Goal: Information Seeking & Learning: Learn about a topic

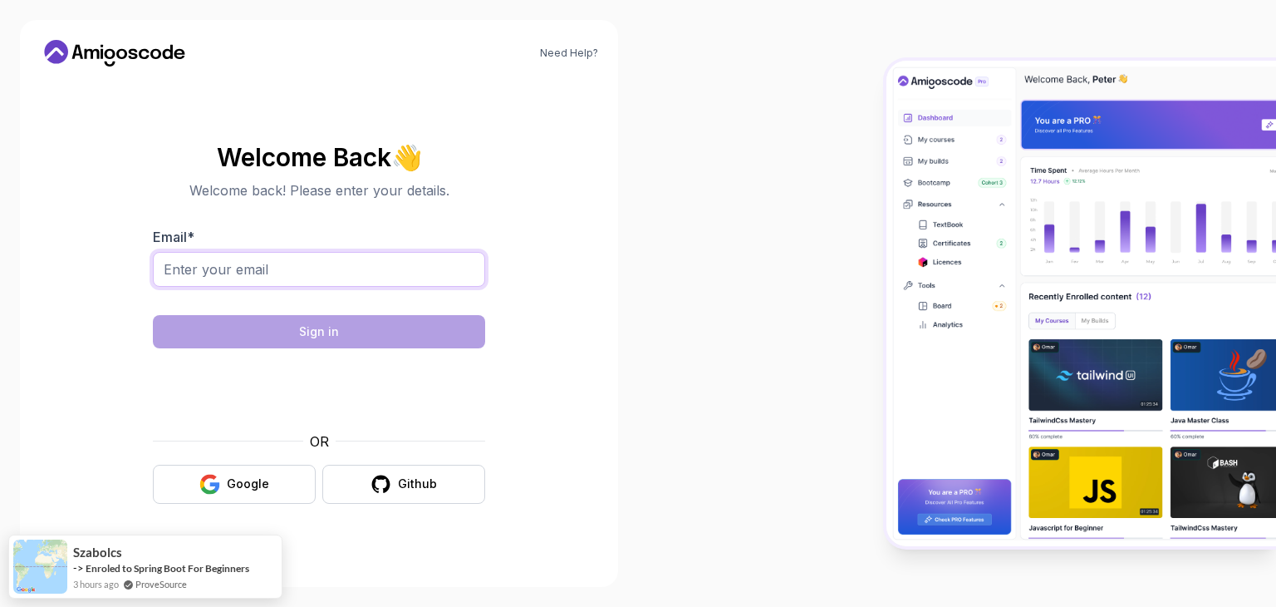
click at [285, 268] on input "Email *" at bounding box center [319, 269] width 332 height 35
click at [875, 170] on body "Need Help? Welcome Back 👋 Welcome back! Please enter your details. Email * Sign…" at bounding box center [638, 303] width 1276 height 607
click at [233, 261] on input "Email *" at bounding box center [319, 269] width 332 height 35
type input "khadija.kass95@gmail.com"
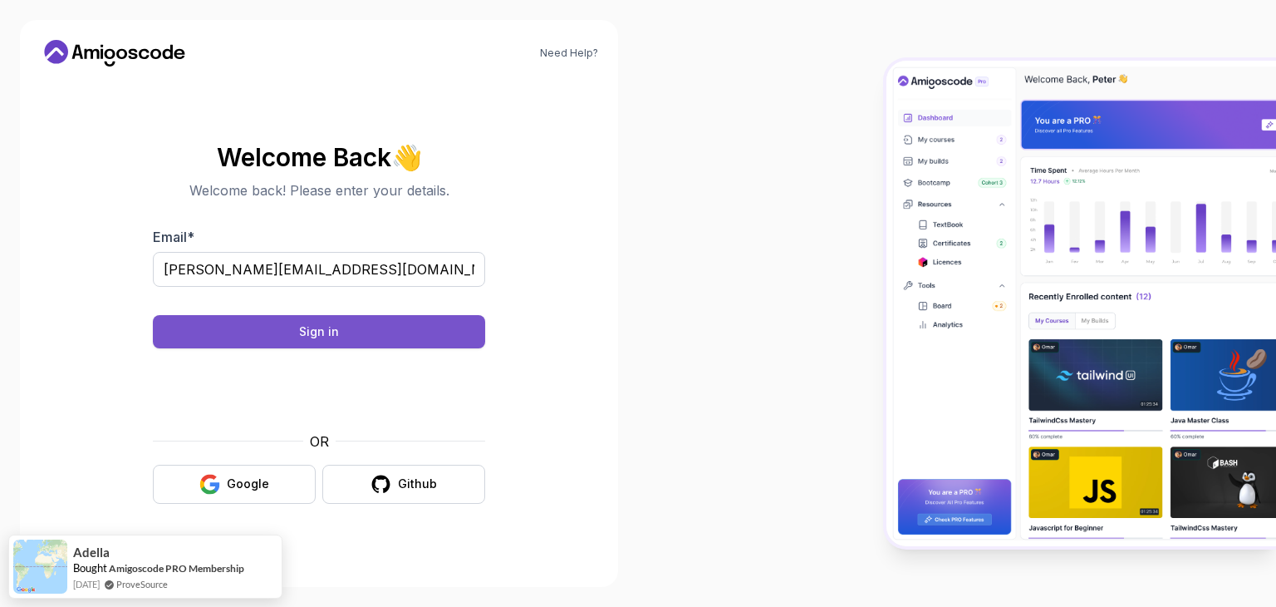
click at [330, 342] on button "Sign in" at bounding box center [319, 331] width 332 height 33
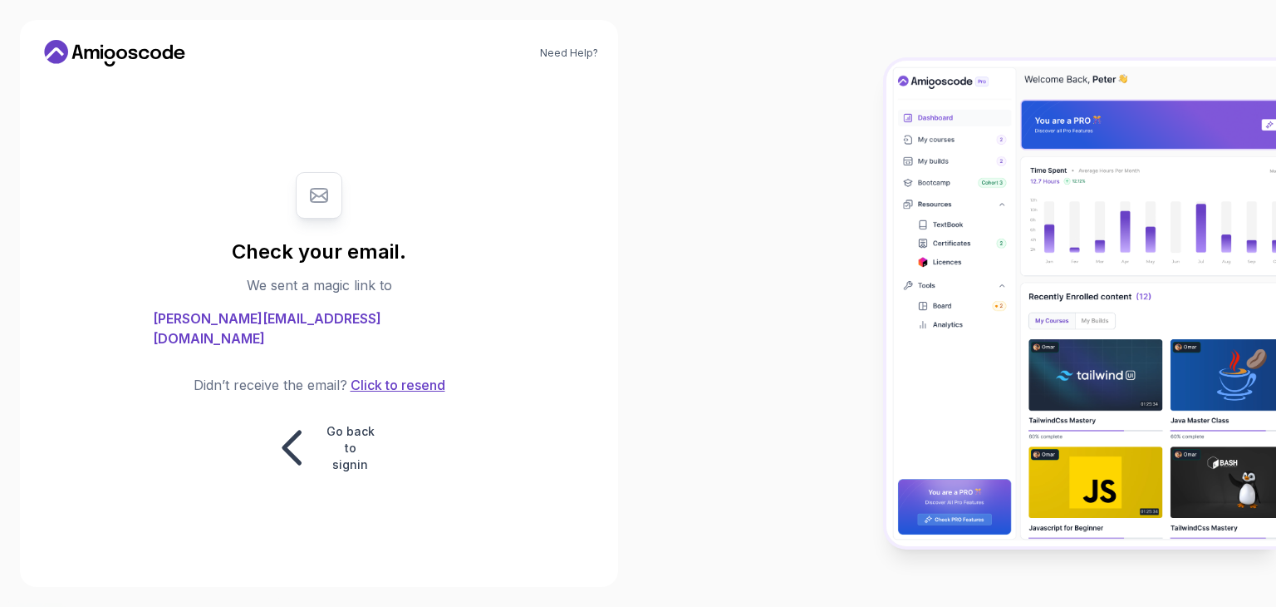
click at [392, 383] on button "Click to resend" at bounding box center [396, 385] width 98 height 20
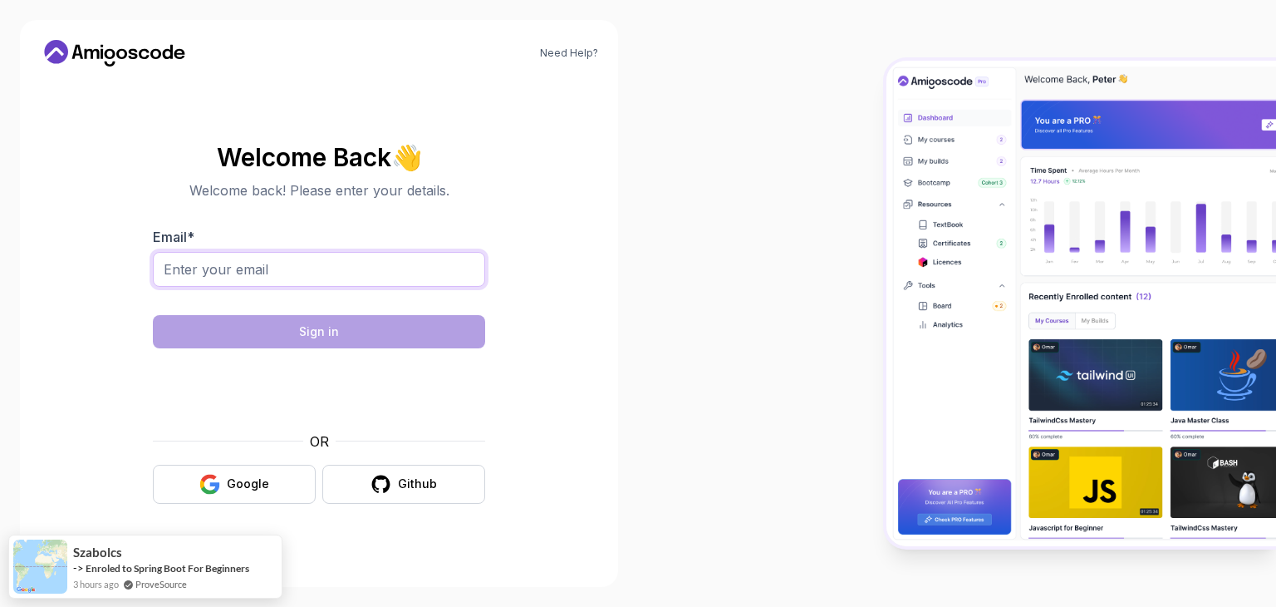
click at [243, 281] on input "Email *" at bounding box center [319, 269] width 332 height 35
type input "khadija.kass95@gmail.com"
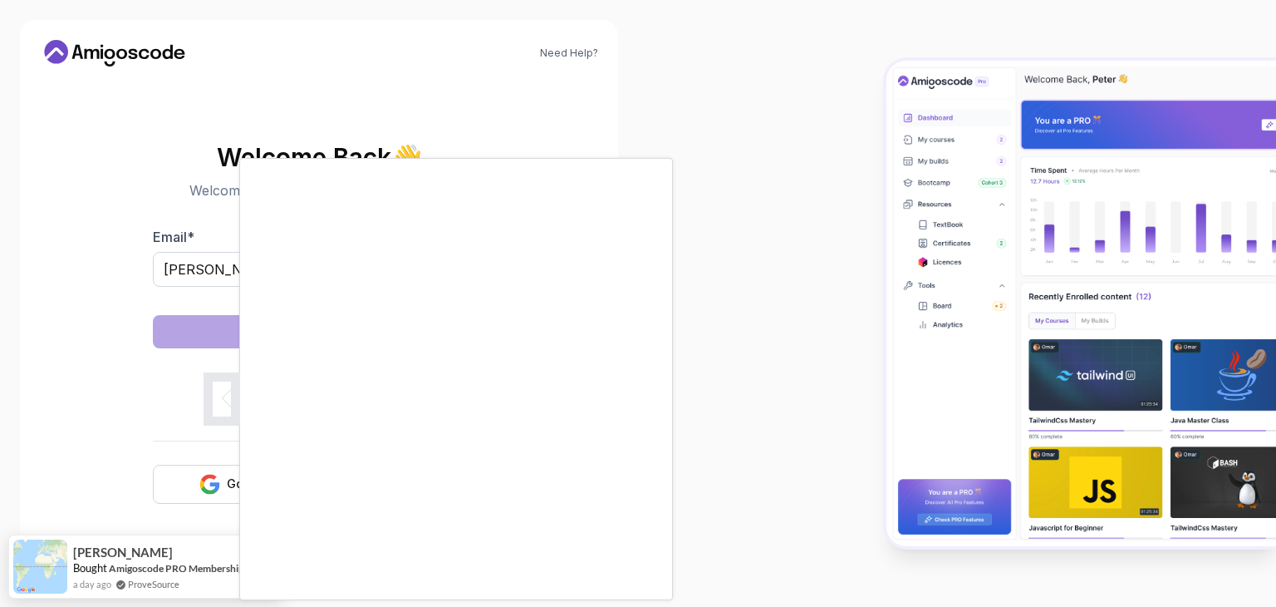
click at [878, 170] on body "Need Help? Welcome Back 👋 Welcome back! Please enter your details. Email * khad…" at bounding box center [638, 303] width 1276 height 607
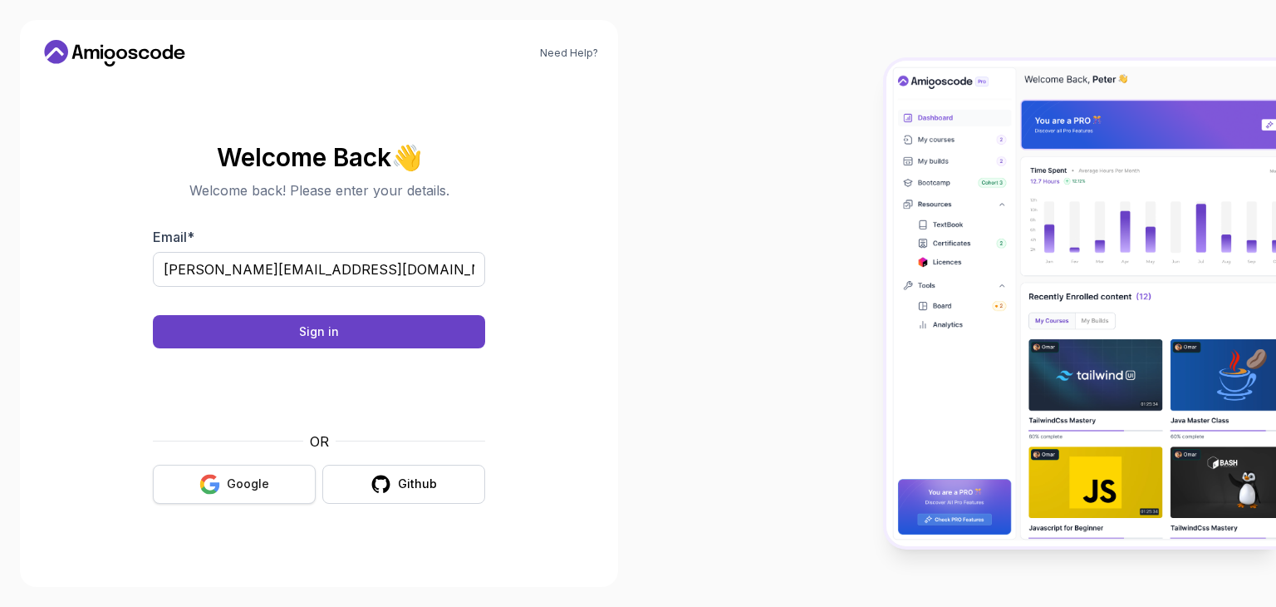
click at [229, 477] on div "Google" at bounding box center [248, 483] width 42 height 17
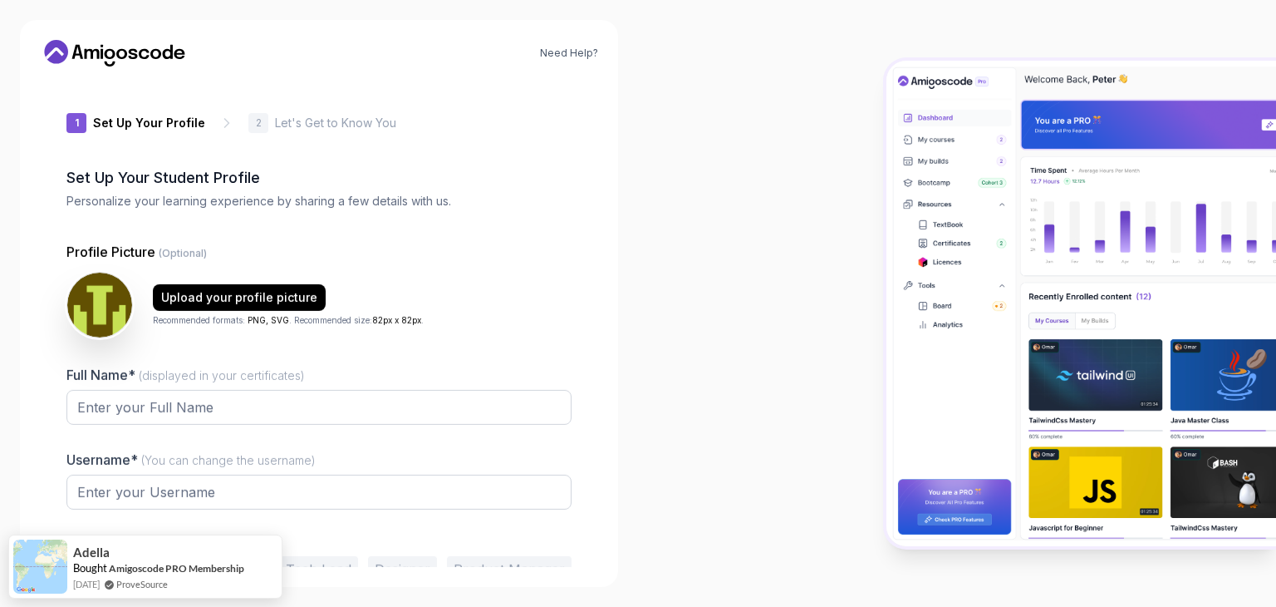
type input "quickwolfa2eb1"
click at [539, 275] on div "Upload your profile picture Recommended formats: PNG, SVG . Recommended size: 8…" at bounding box center [318, 306] width 505 height 66
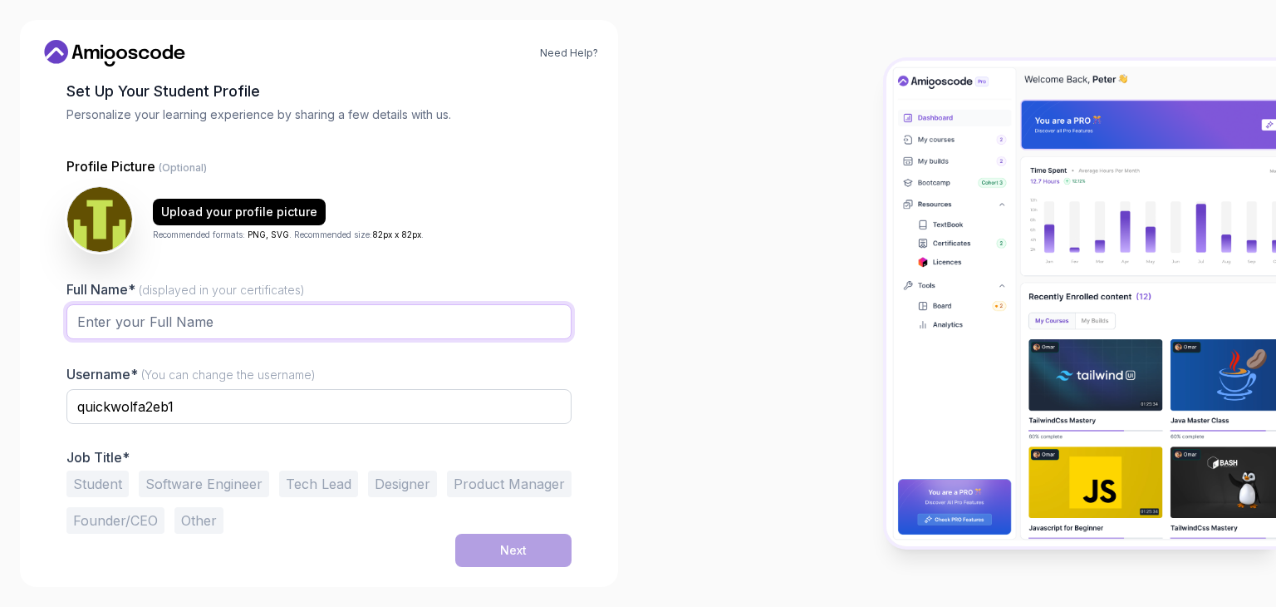
click at [226, 327] on input "Full Name* (displayed in your certificates)" at bounding box center [318, 321] width 505 height 35
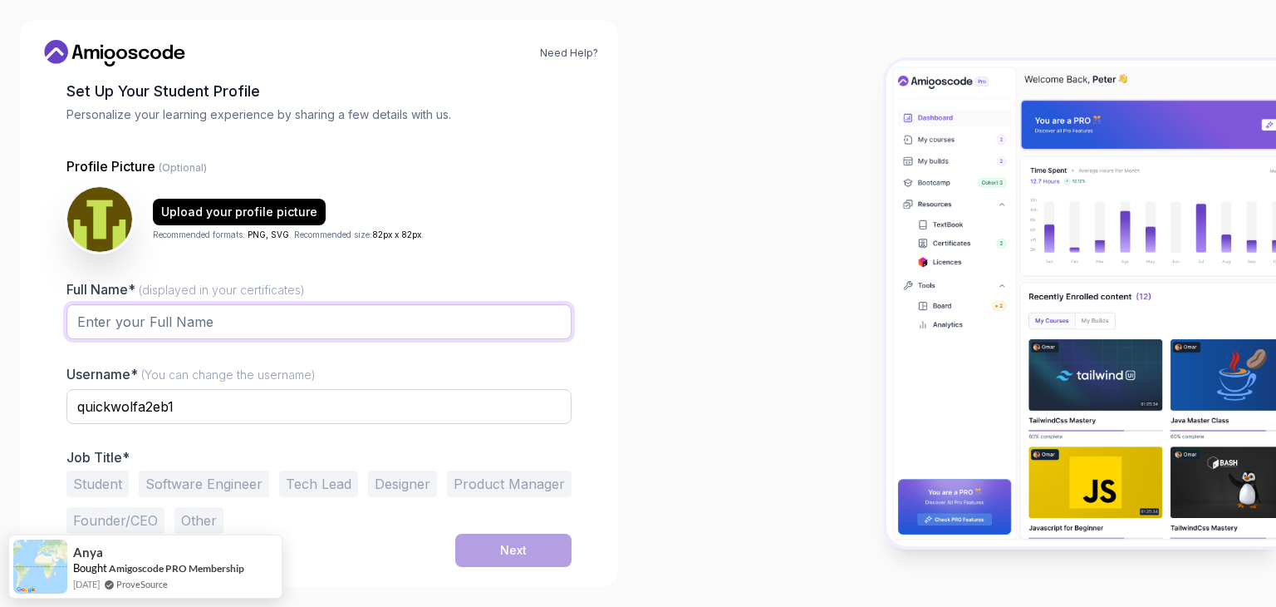
type input "khadija kasmi"
drag, startPoint x: 186, startPoint y: 396, endPoint x: 39, endPoint y: 383, distance: 147.7
click at [39, 383] on div "Need Help? 1 Set Up Your Profile 1 Set Up Your Profile 2 Let's Get to Know You …" at bounding box center [319, 303] width 598 height 567
click at [191, 316] on input "khadija kasmi" at bounding box center [318, 321] width 505 height 35
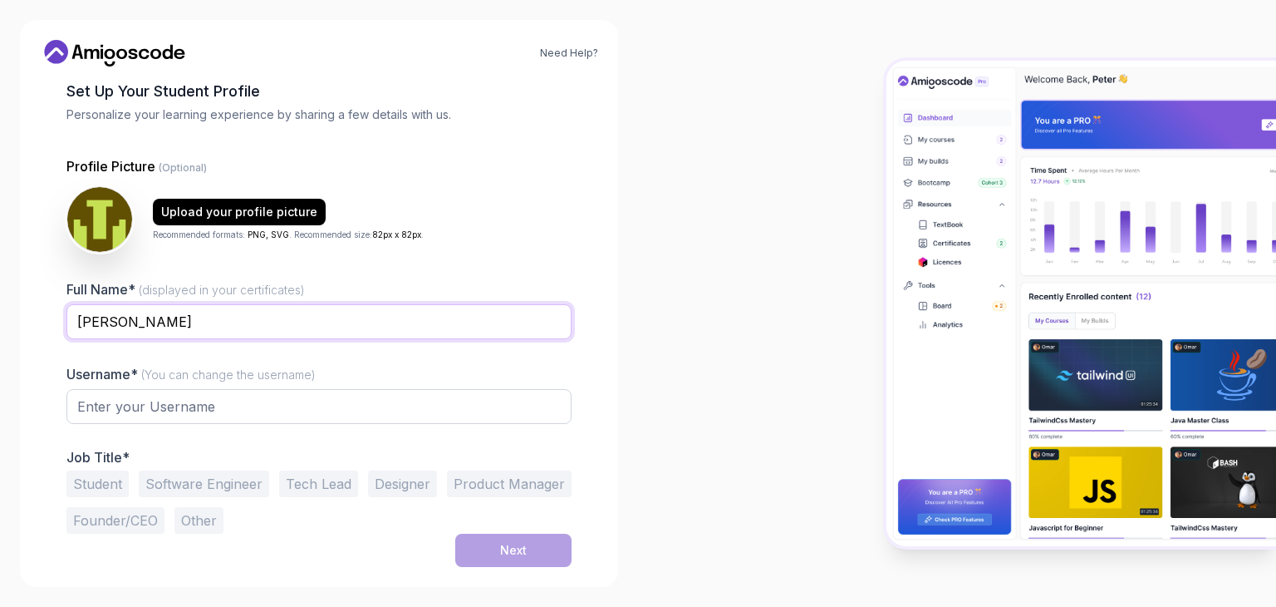
type input "[PERSON_NAME]"
click at [225, 413] on input "text" at bounding box center [318, 406] width 505 height 35
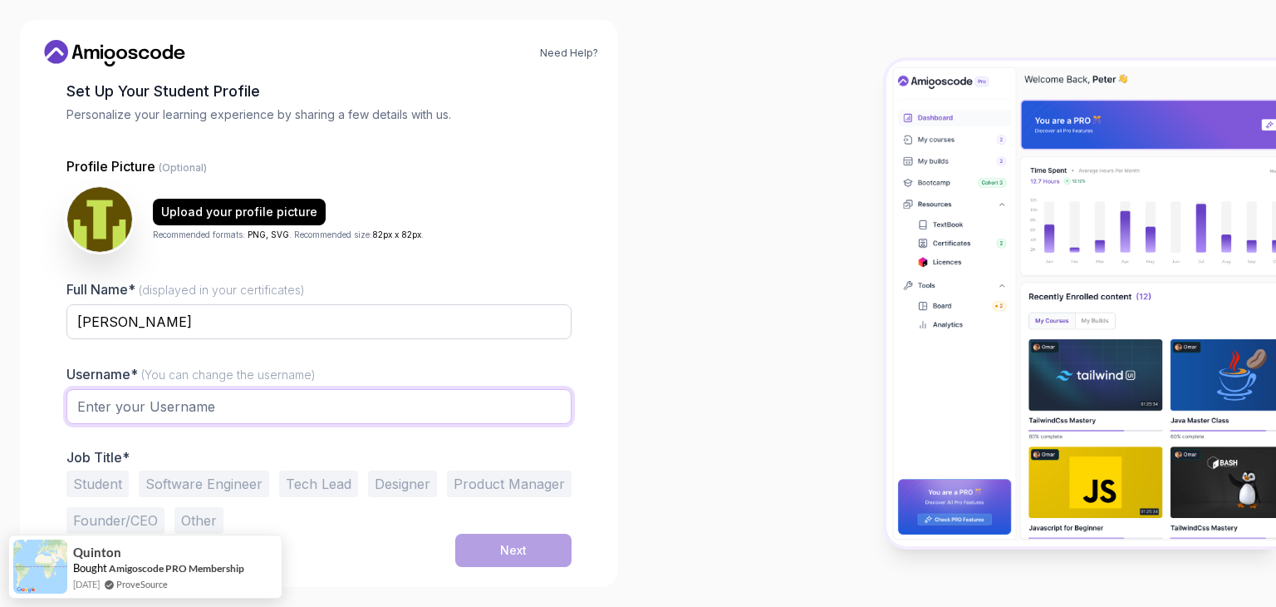
type input "douja_dija"
click at [219, 499] on div "Student Software Engineer Tech Lead Designer Product Manager Founder/CEO Other" at bounding box center [318, 501] width 505 height 63
click at [209, 479] on button "Software Engineer" at bounding box center [204, 483] width 130 height 27
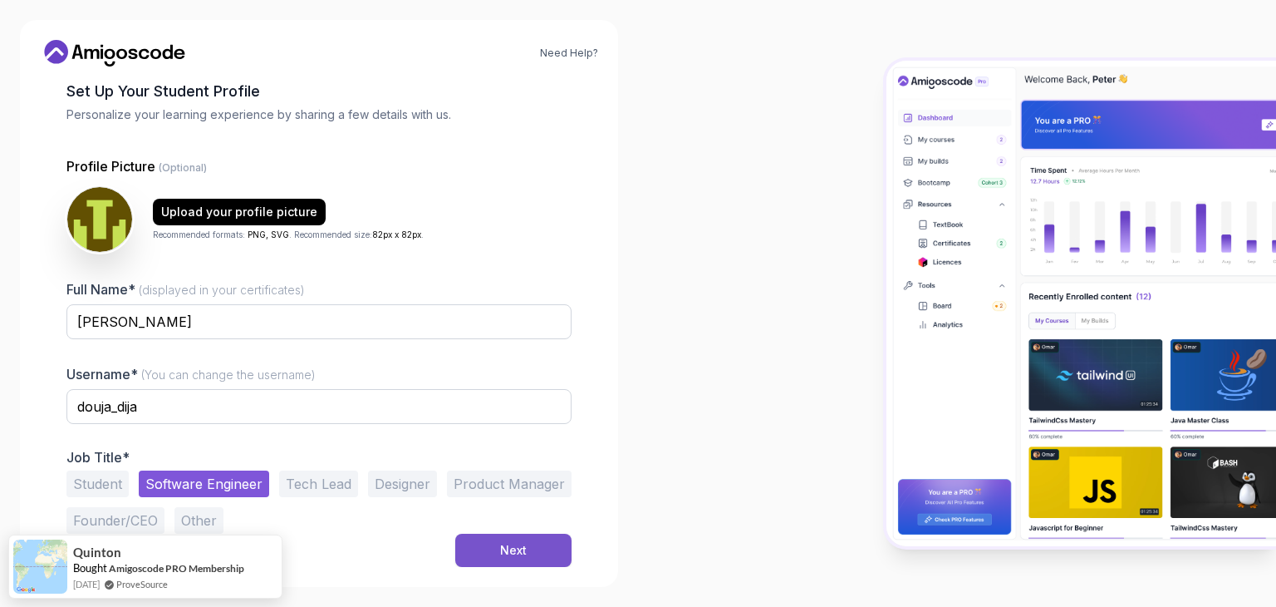
click at [530, 556] on button "Next" at bounding box center [513, 550] width 116 height 33
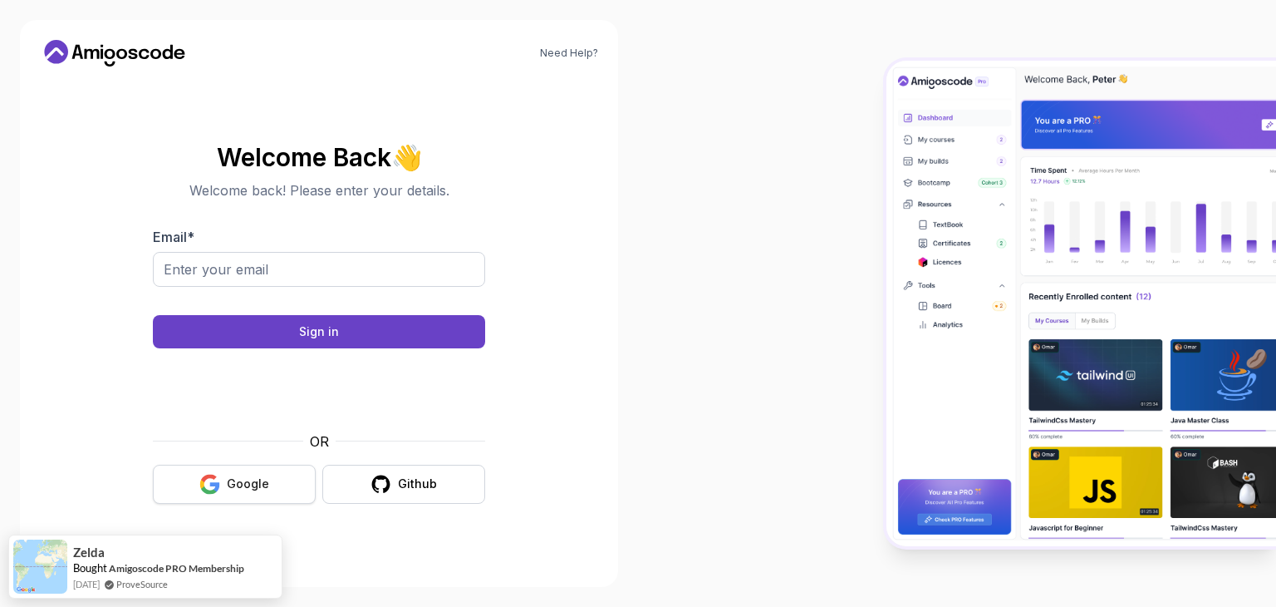
click at [265, 486] on div "Google" at bounding box center [248, 483] width 42 height 17
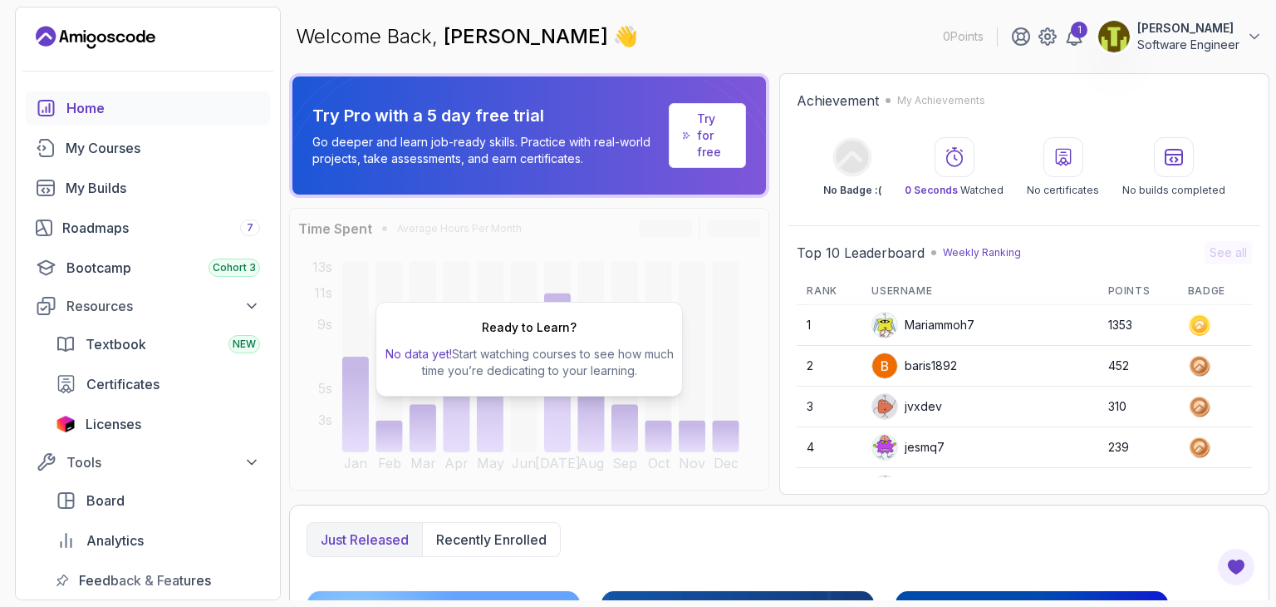
click at [681, 47] on div "Welcome Back, [PERSON_NAME] 👋 0 Points 1 [PERSON_NAME] Software Engineer" at bounding box center [779, 37] width 981 height 60
click at [750, 77] on div "Try Pro with a 5 day free trial Go deeper and learn job-ready skills. Practice …" at bounding box center [529, 135] width 480 height 125
click at [124, 157] on link "My Courses" at bounding box center [148, 147] width 244 height 33
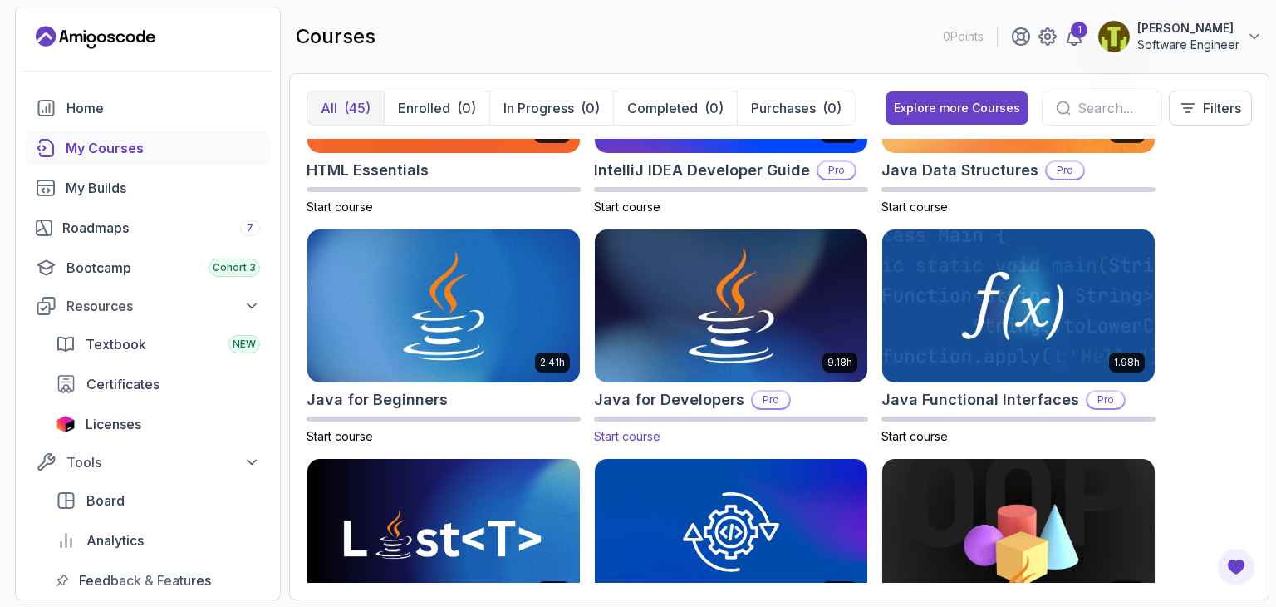
scroll to position [1055, 0]
click at [456, 318] on img at bounding box center [444, 306] width 286 height 160
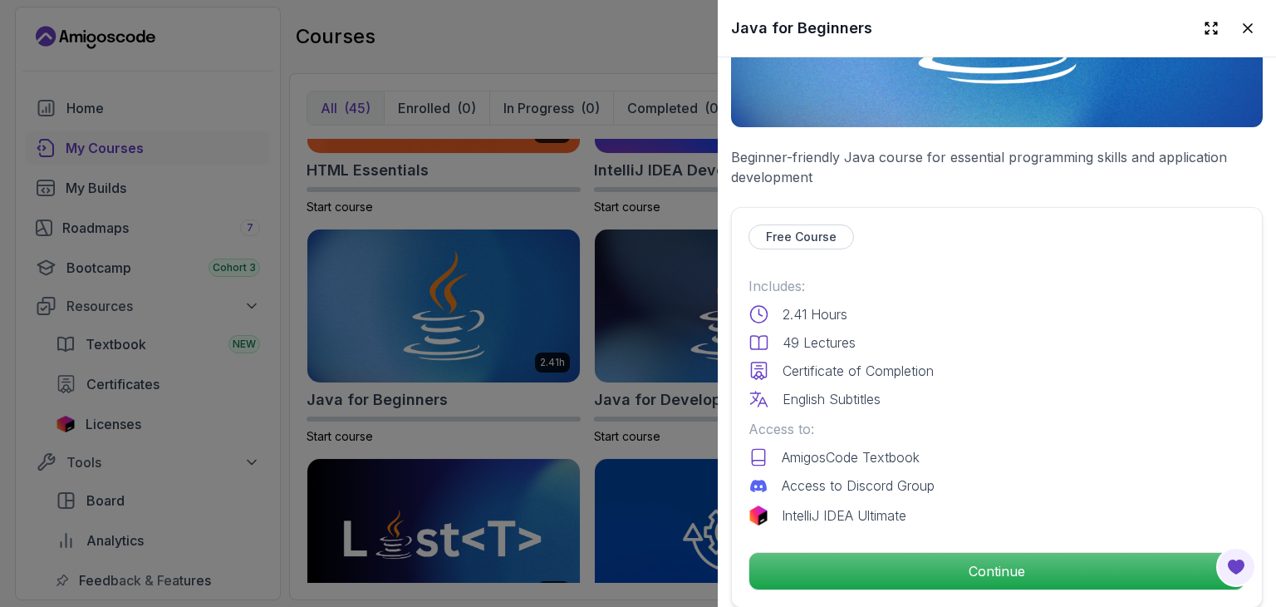
scroll to position [243, 0]
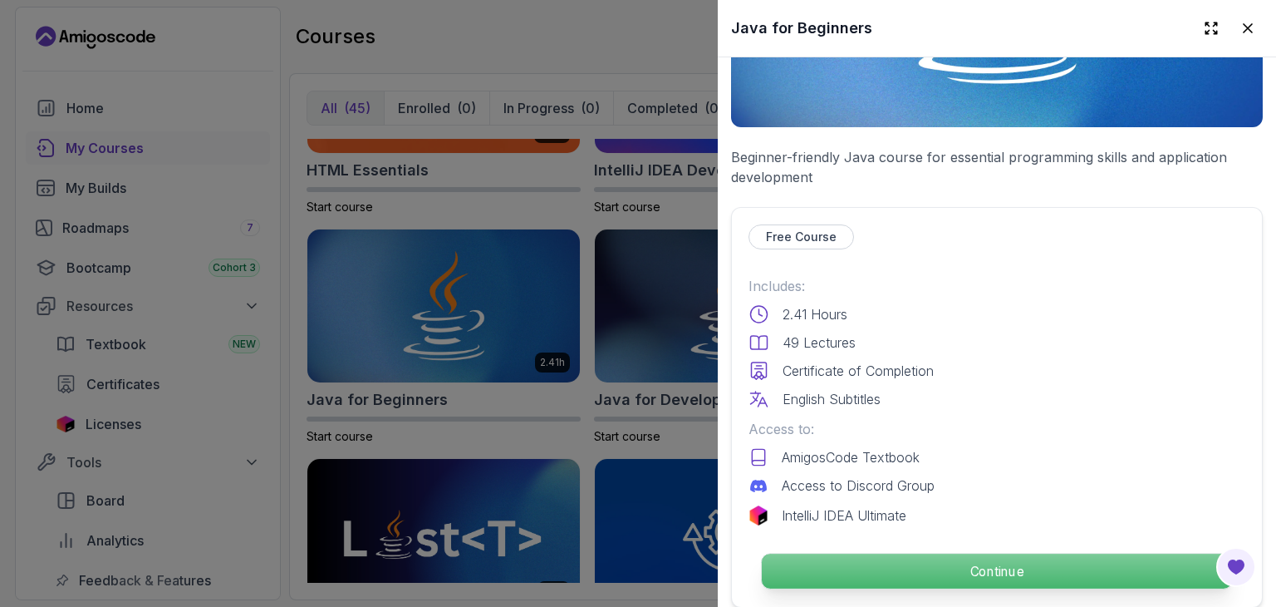
click at [974, 567] on p "Continue" at bounding box center [997, 570] width 470 height 35
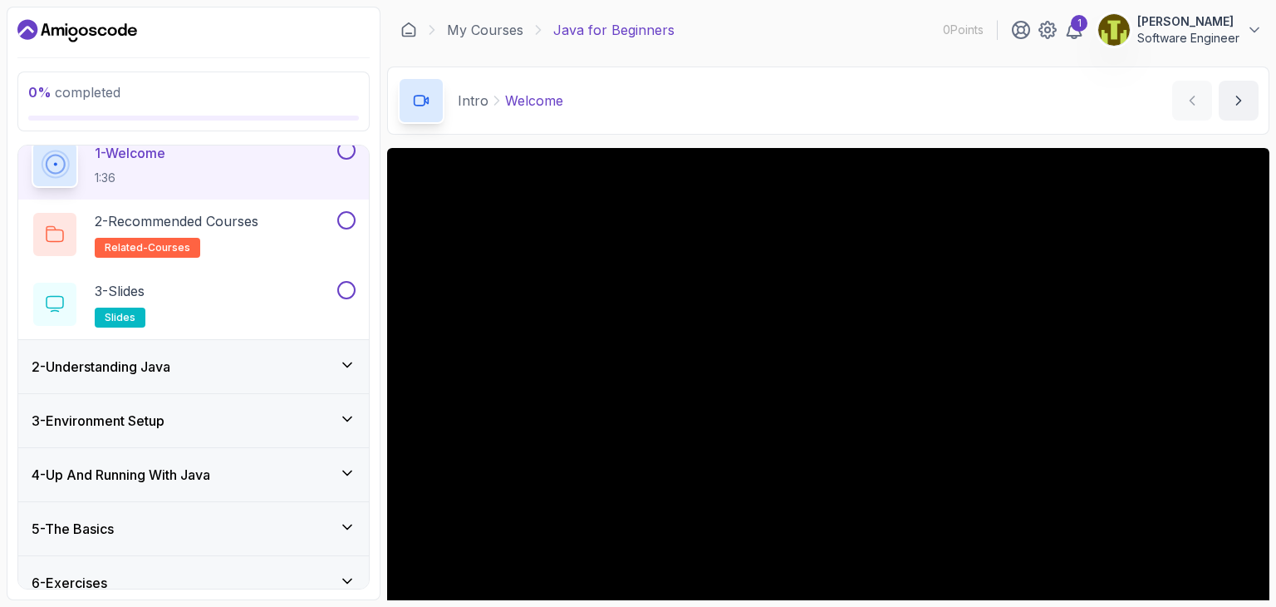
scroll to position [141, 0]
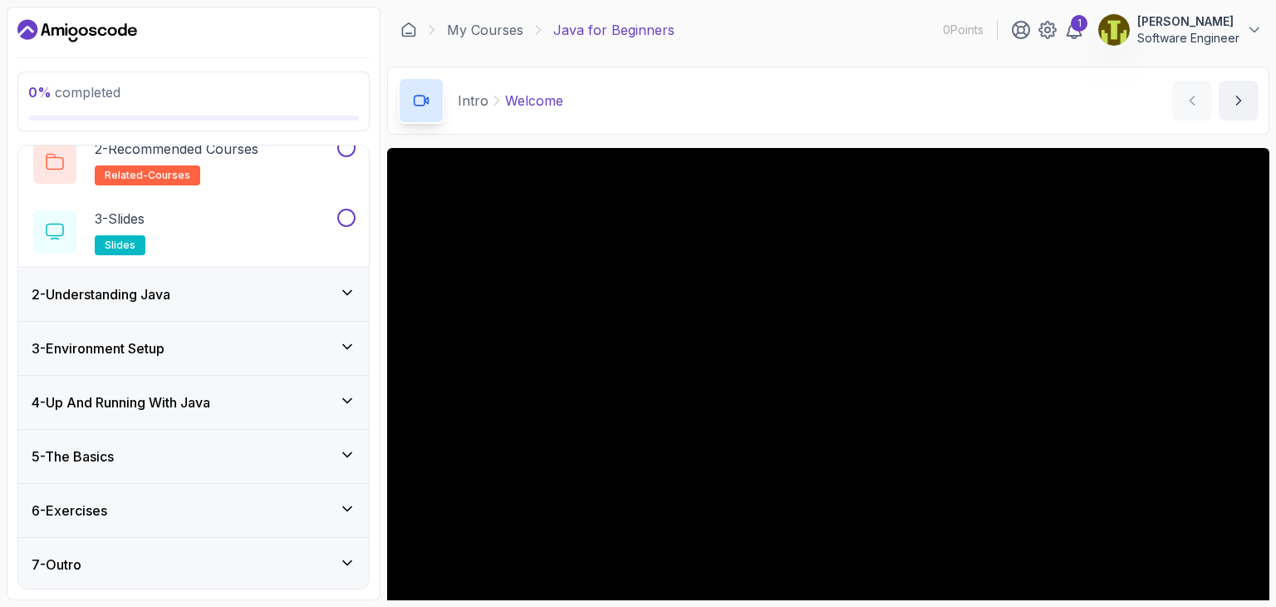
click at [349, 350] on icon at bounding box center [347, 346] width 17 height 17
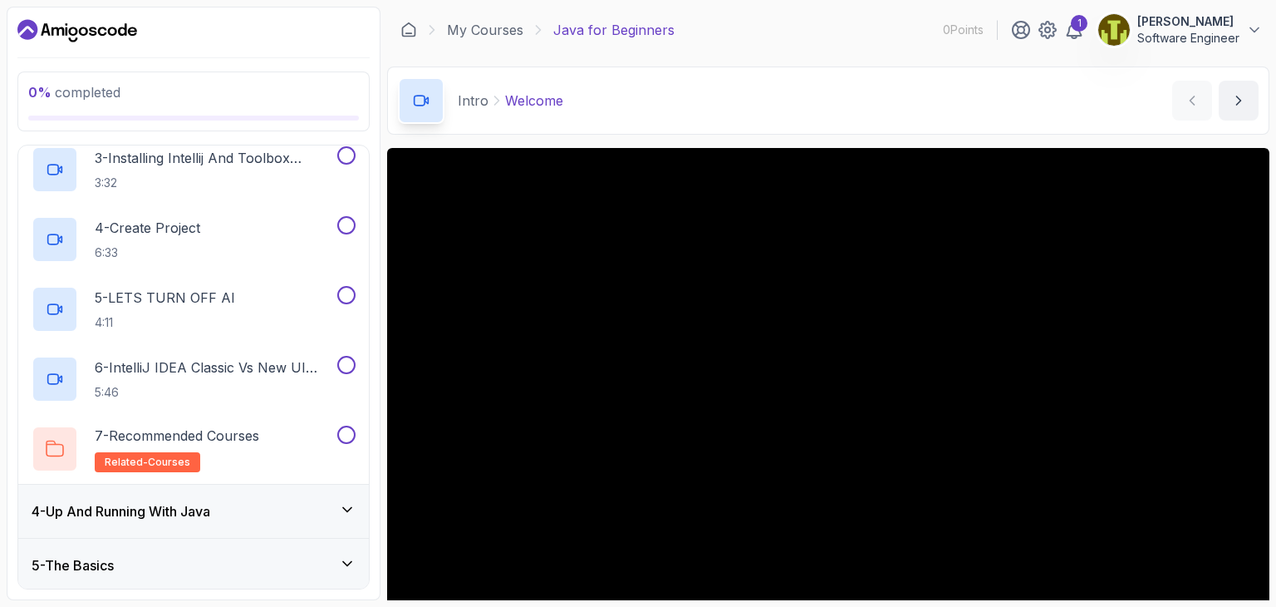
scroll to position [420, 0]
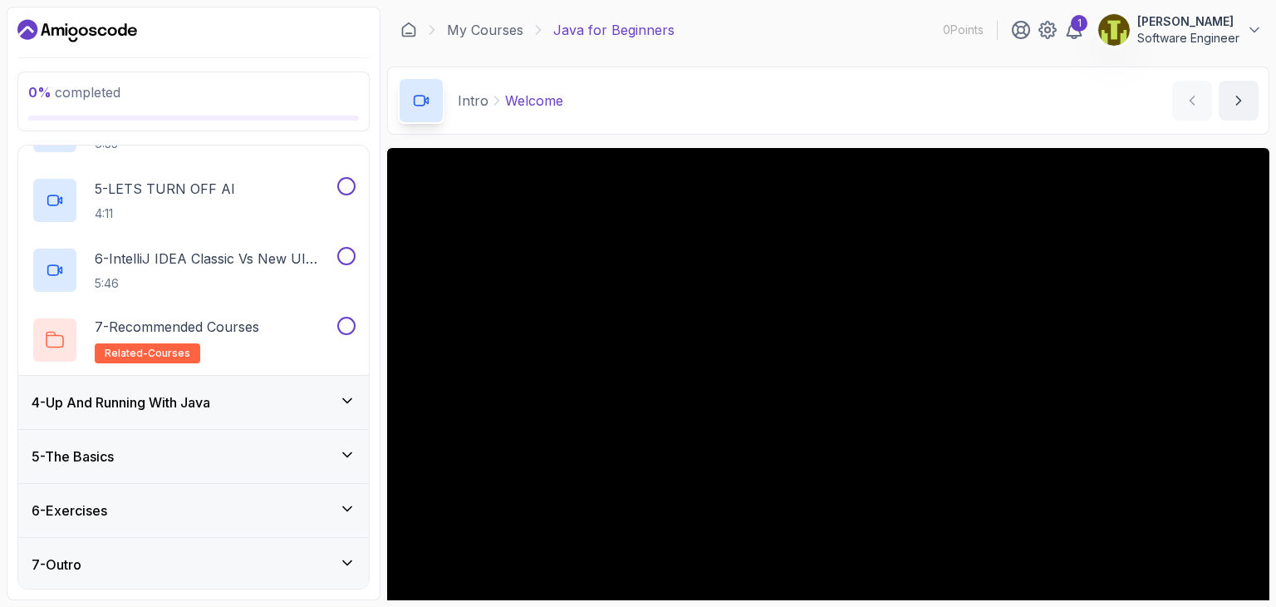
click at [352, 448] on icon at bounding box center [347, 454] width 17 height 17
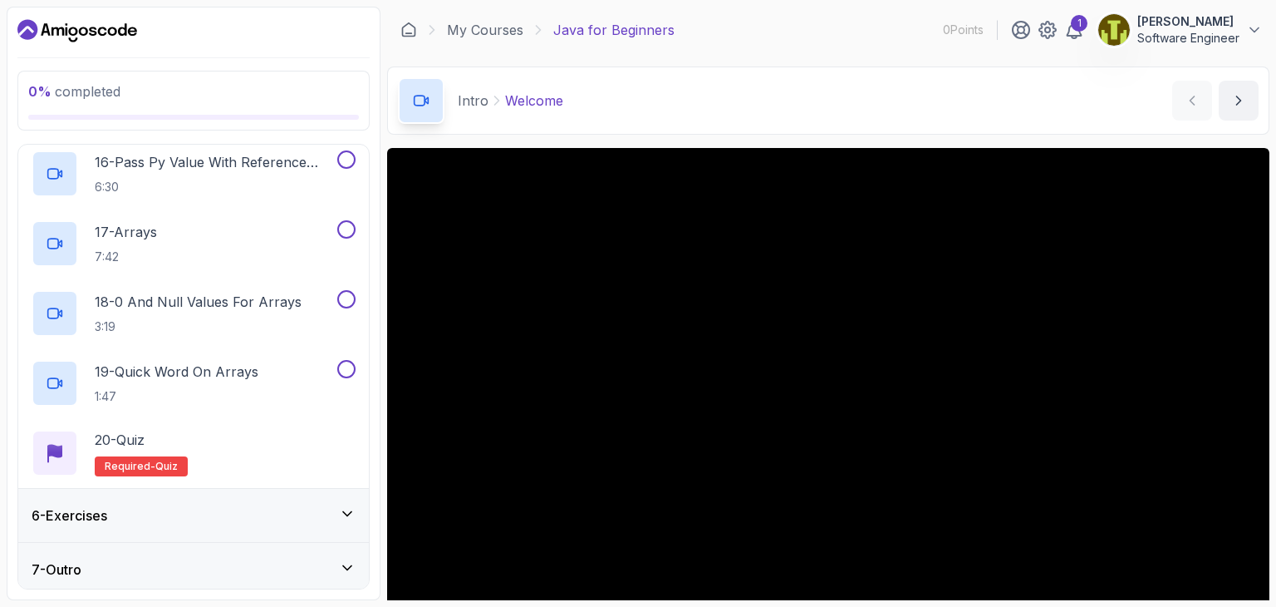
scroll to position [1328, 0]
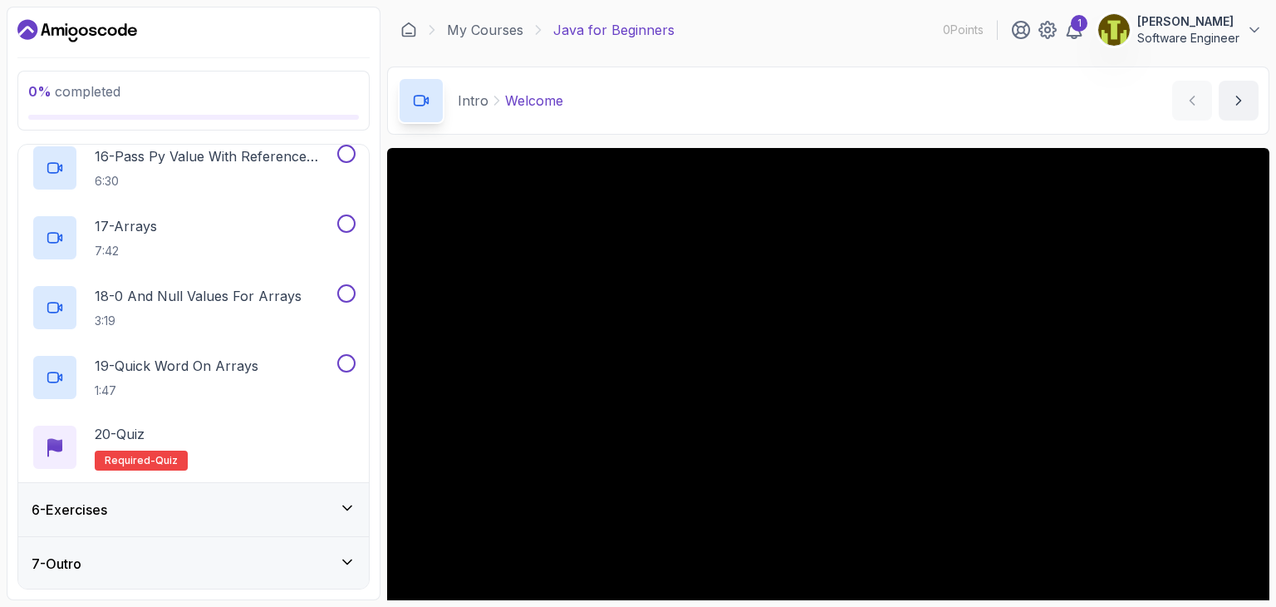
click at [356, 508] on icon at bounding box center [347, 507] width 17 height 17
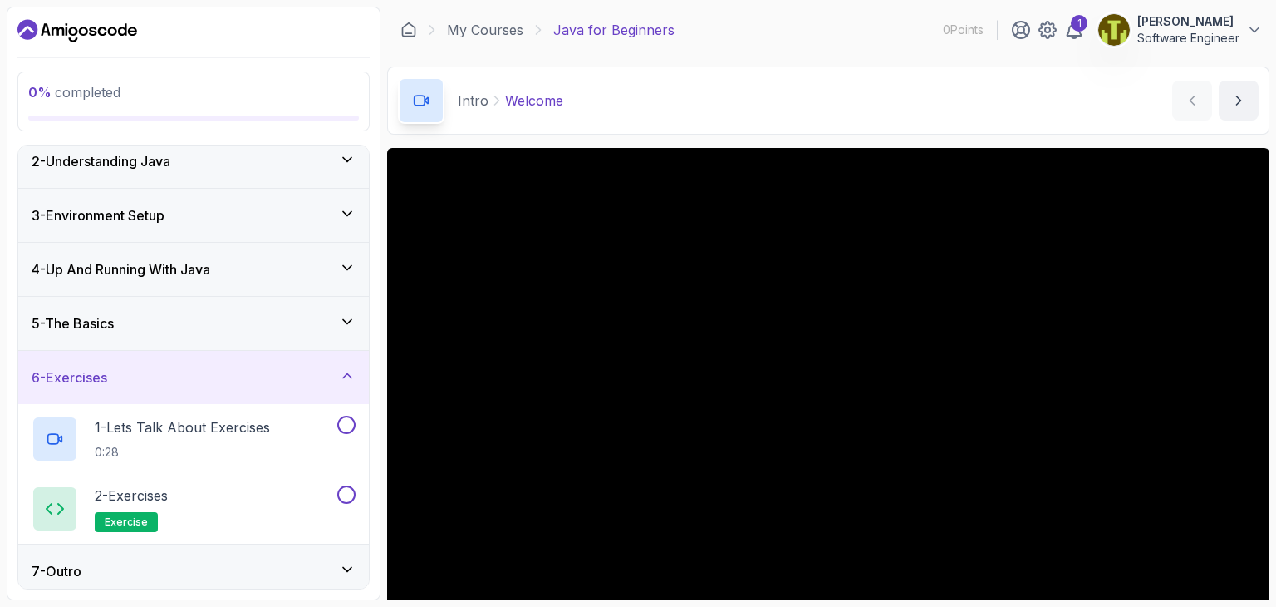
scroll to position [72, 0]
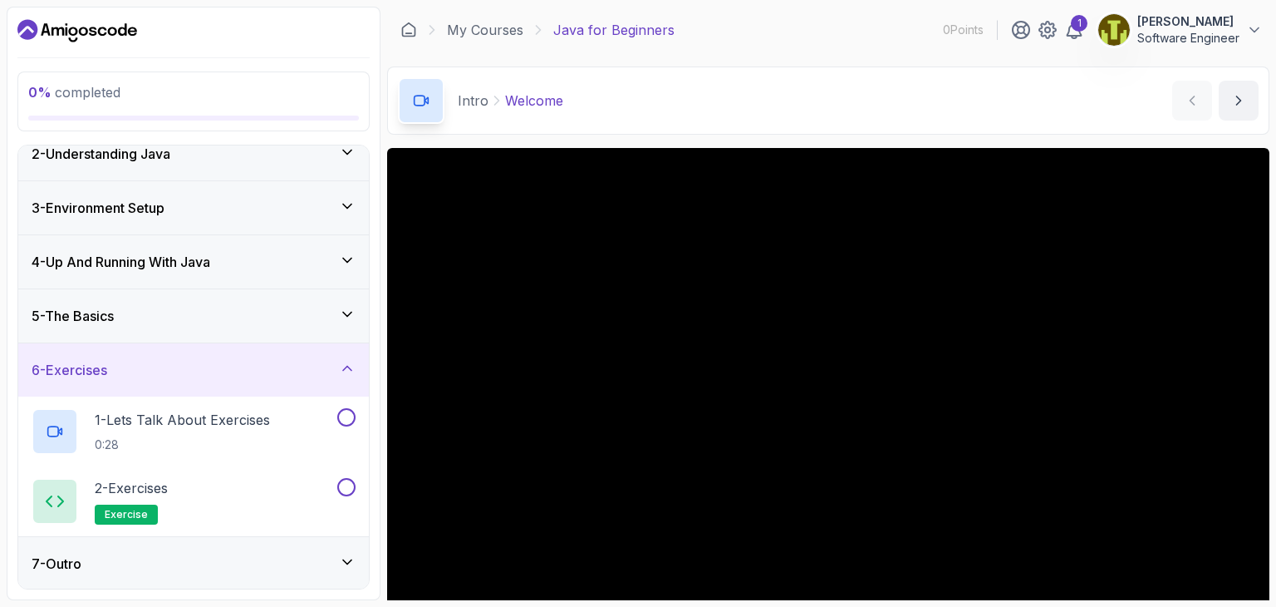
click at [349, 566] on icon at bounding box center [347, 561] width 17 height 17
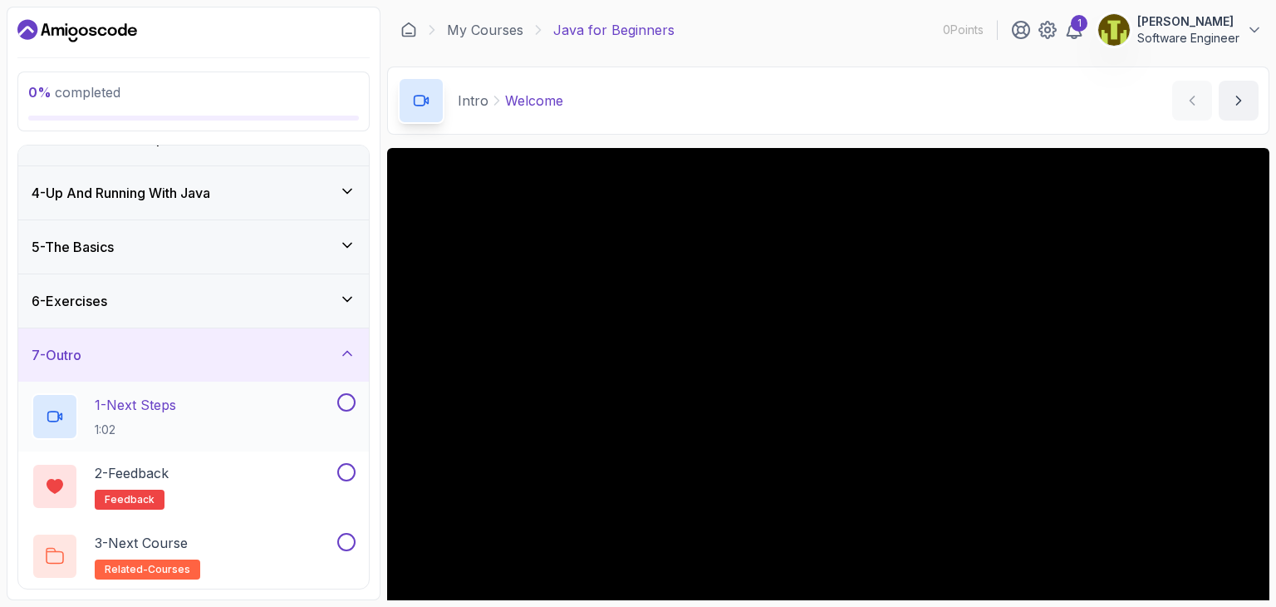
scroll to position [0, 0]
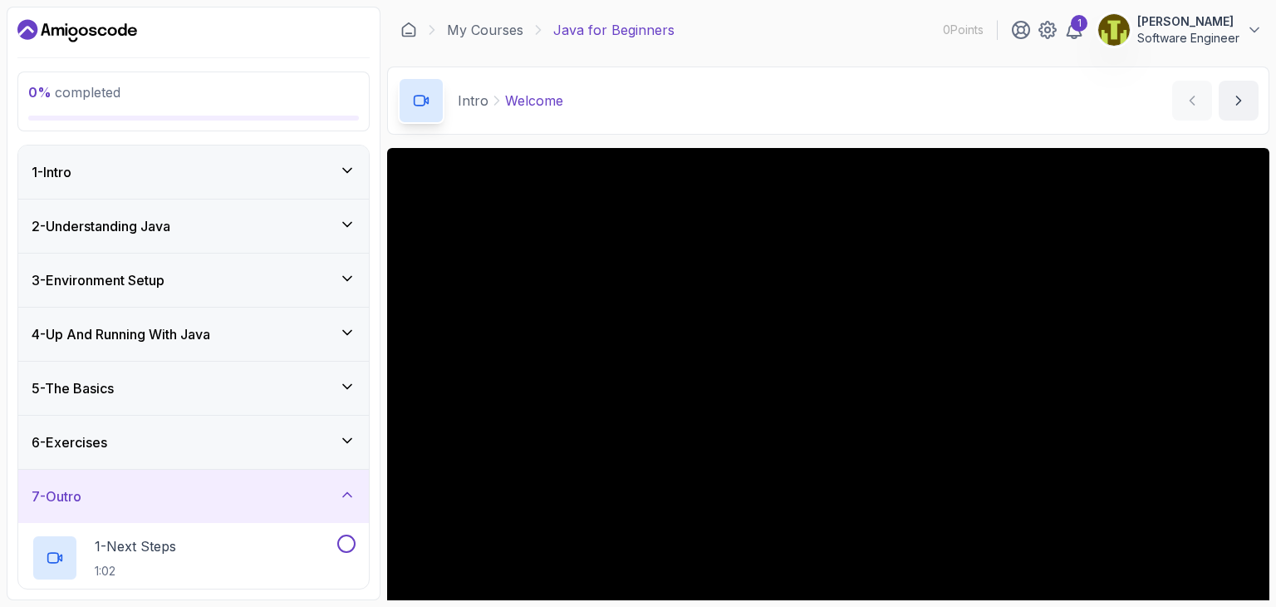
click at [668, 118] on div "Intro Welcome Welcome by [PERSON_NAME]" at bounding box center [828, 100] width 883 height 68
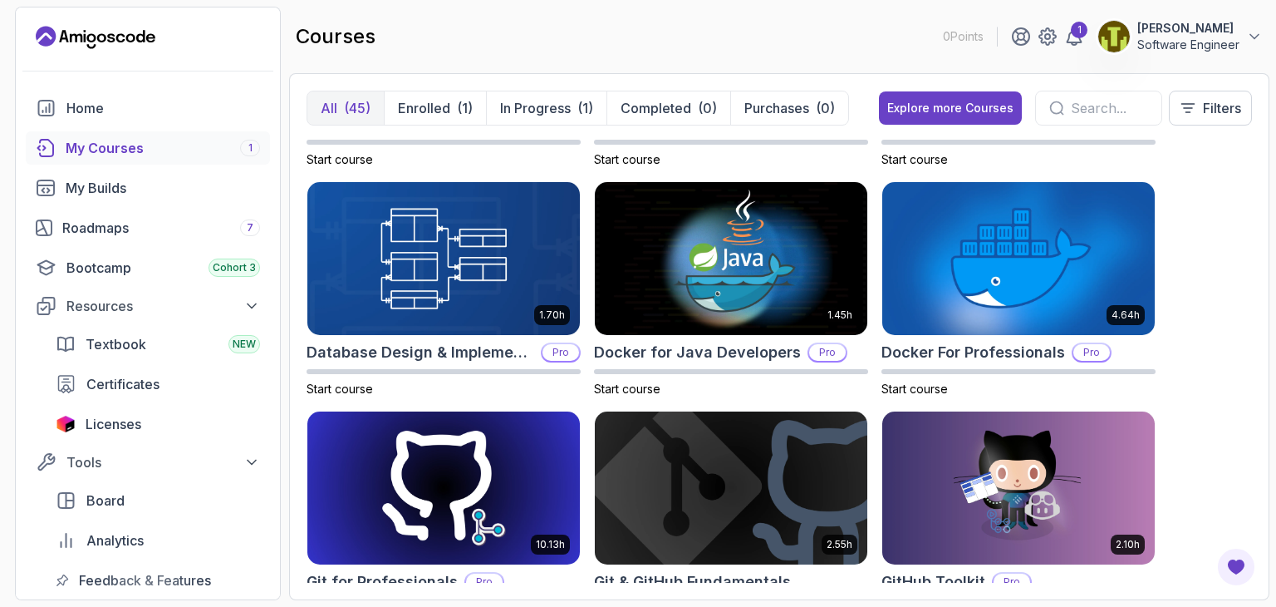
scroll to position [417, 0]
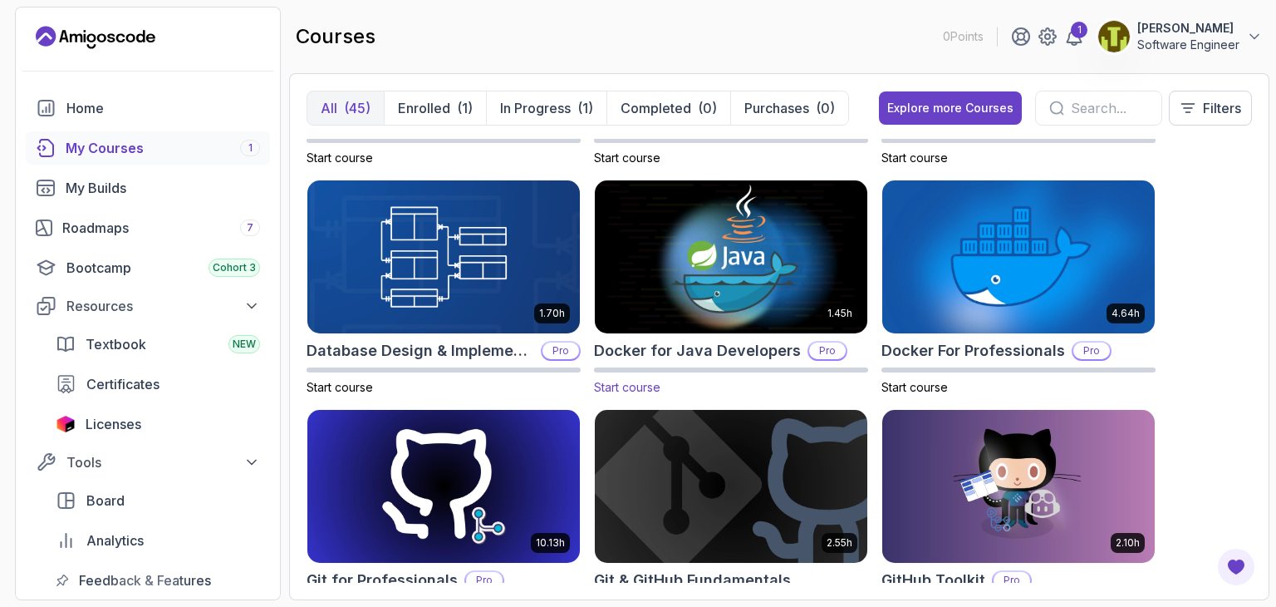
click at [715, 243] on img at bounding box center [731, 257] width 286 height 160
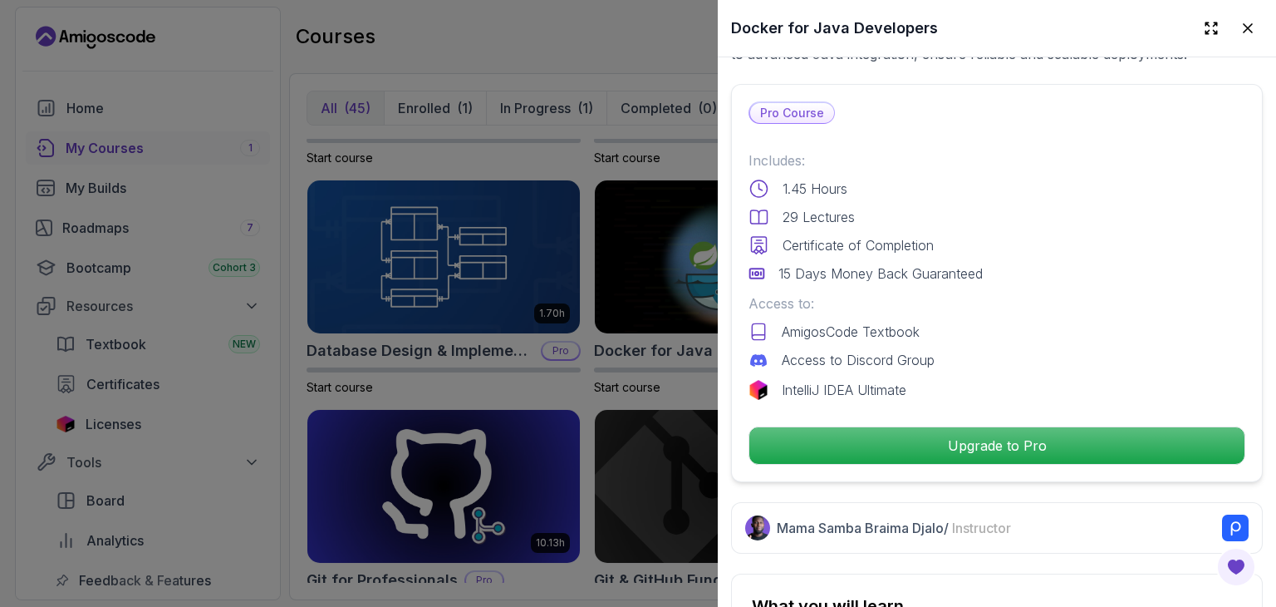
scroll to position [352, 0]
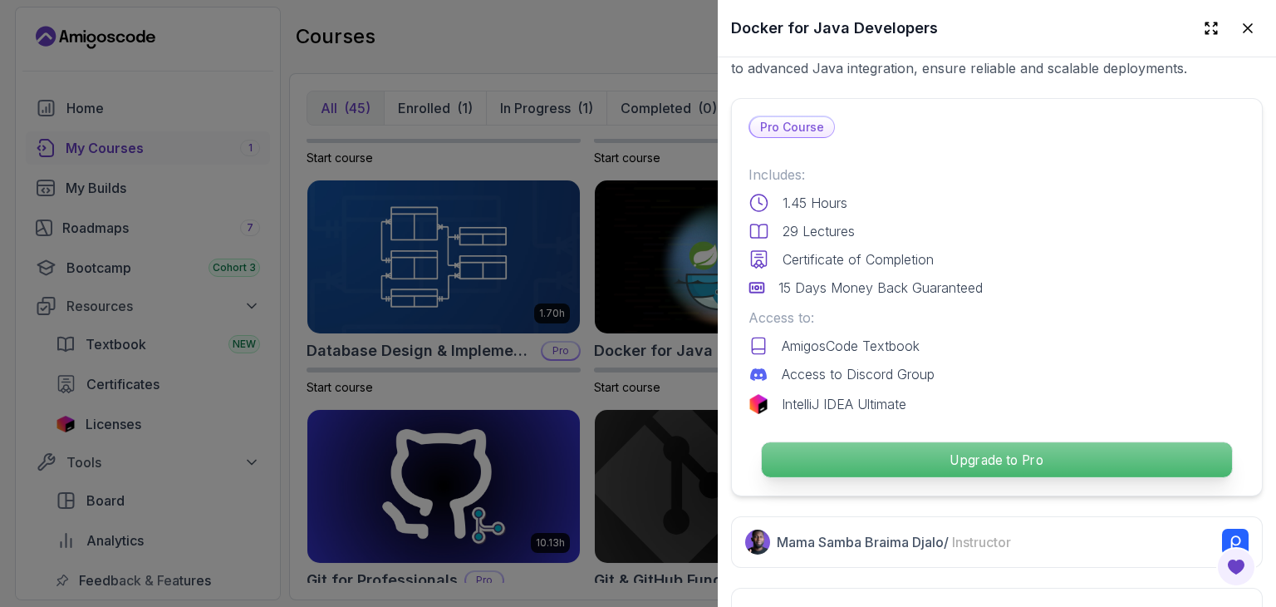
click at [961, 450] on p "Upgrade to Pro" at bounding box center [997, 459] width 470 height 35
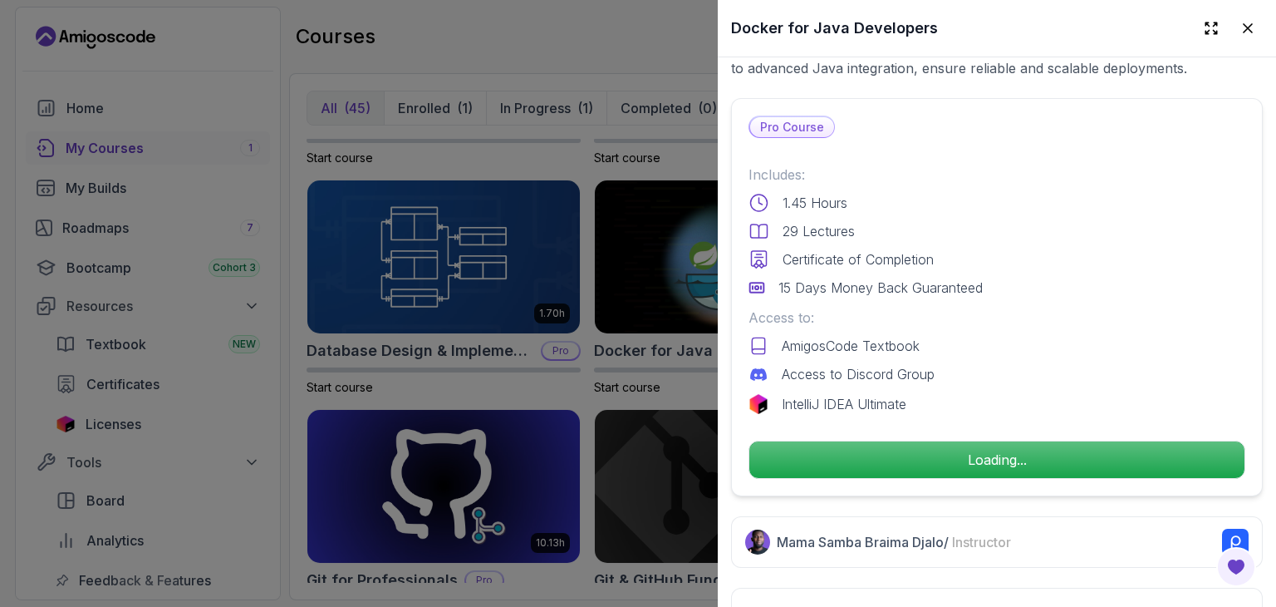
click at [663, 36] on div at bounding box center [638, 303] width 1276 height 607
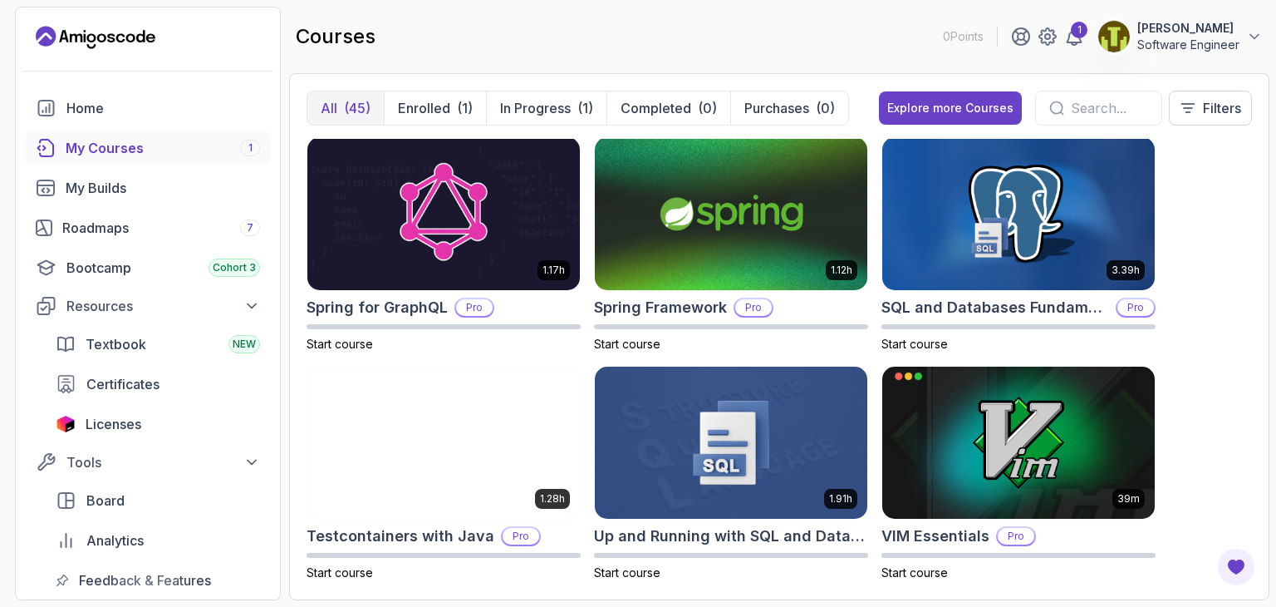
scroll to position [2998, 0]
